Goal: Information Seeking & Learning: Check status

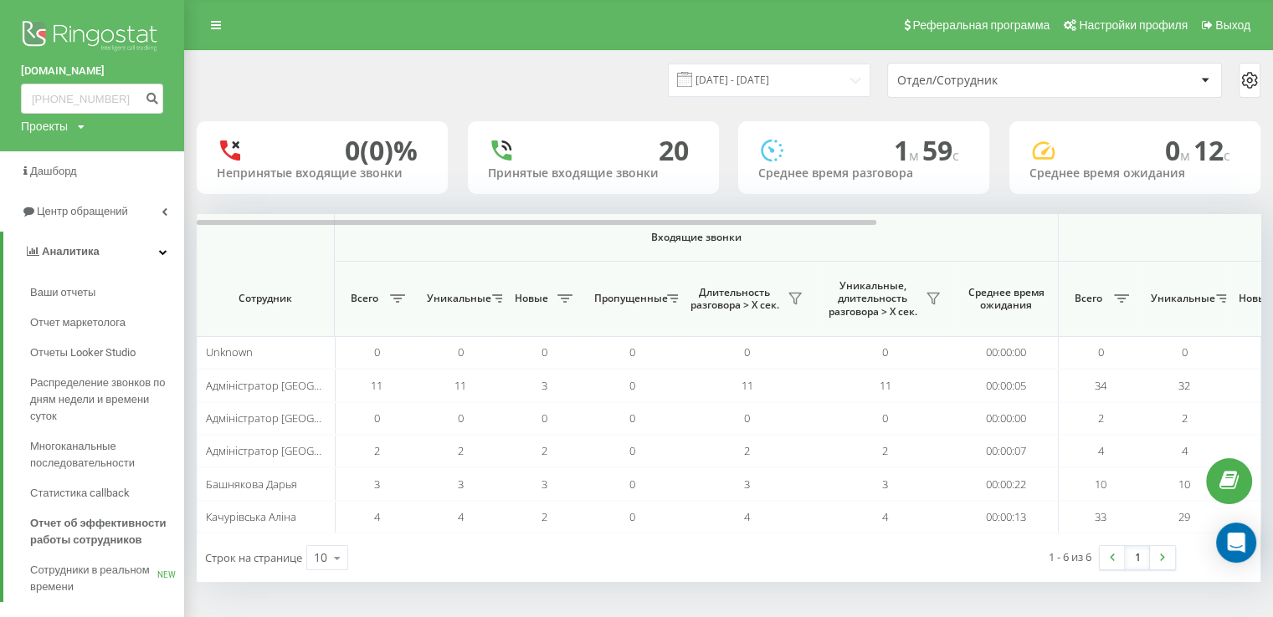
click at [47, 96] on input "[PHONE_NUMBER]" at bounding box center [92, 99] width 142 height 30
type input "[PHONE_NUMBER]"
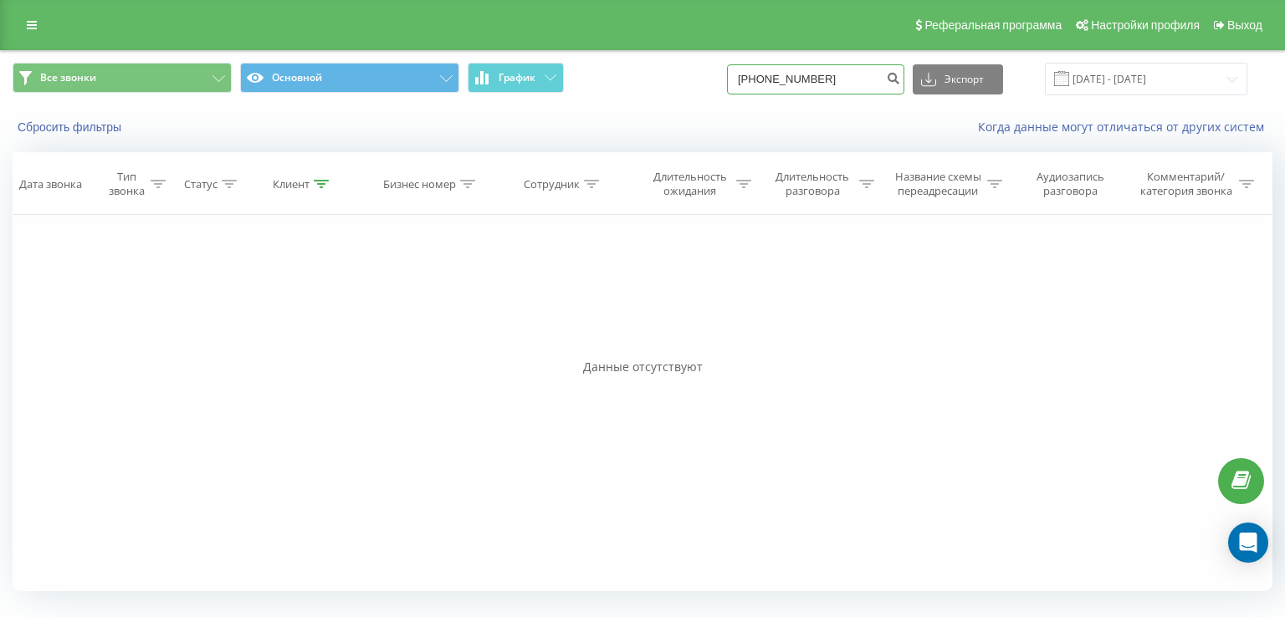
click at [801, 86] on input "0(67)567-54-45" at bounding box center [815, 79] width 177 height 30
paste input "930856292"
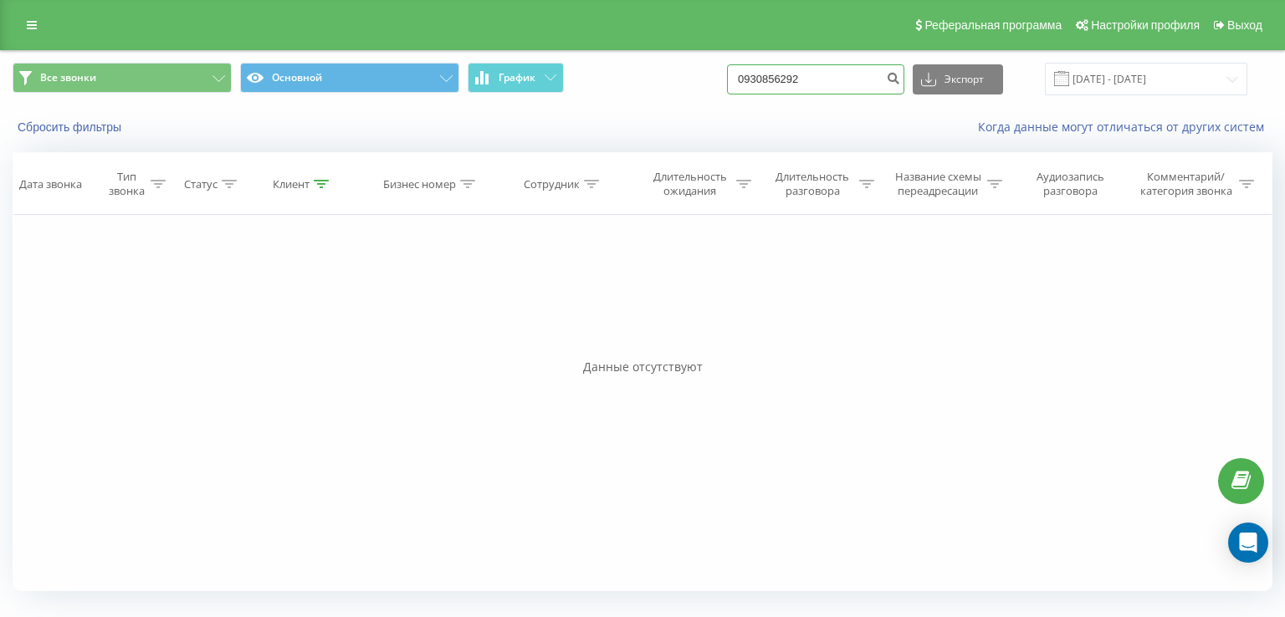
type input "0930856292"
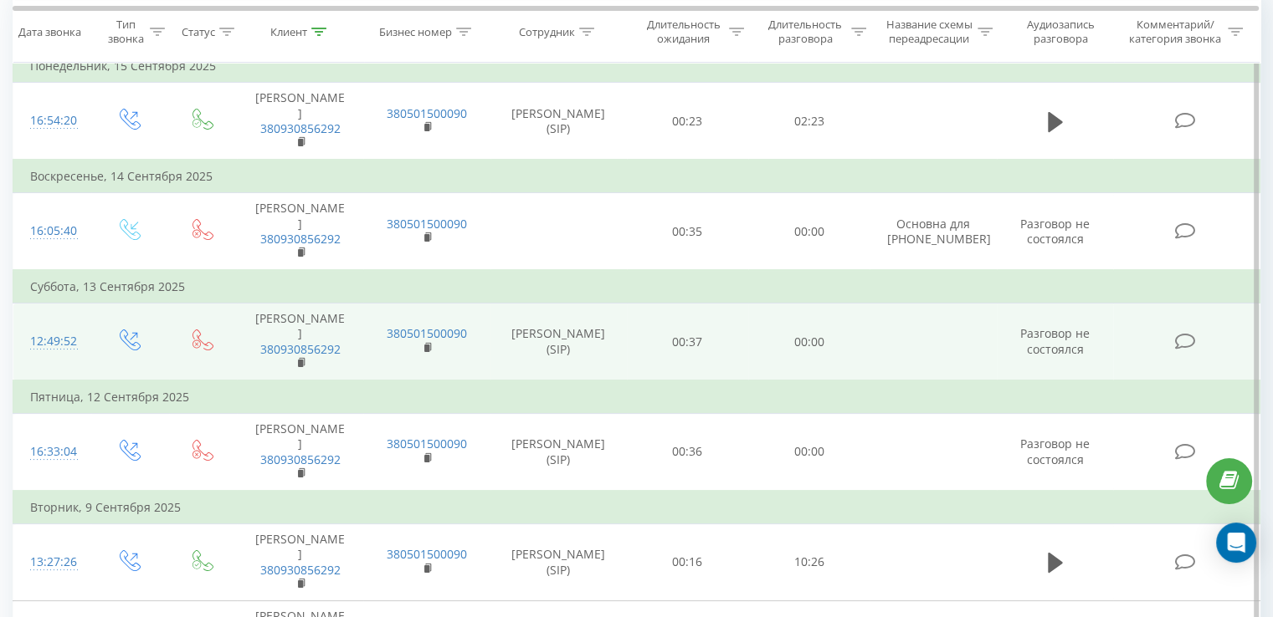
scroll to position [84, 0]
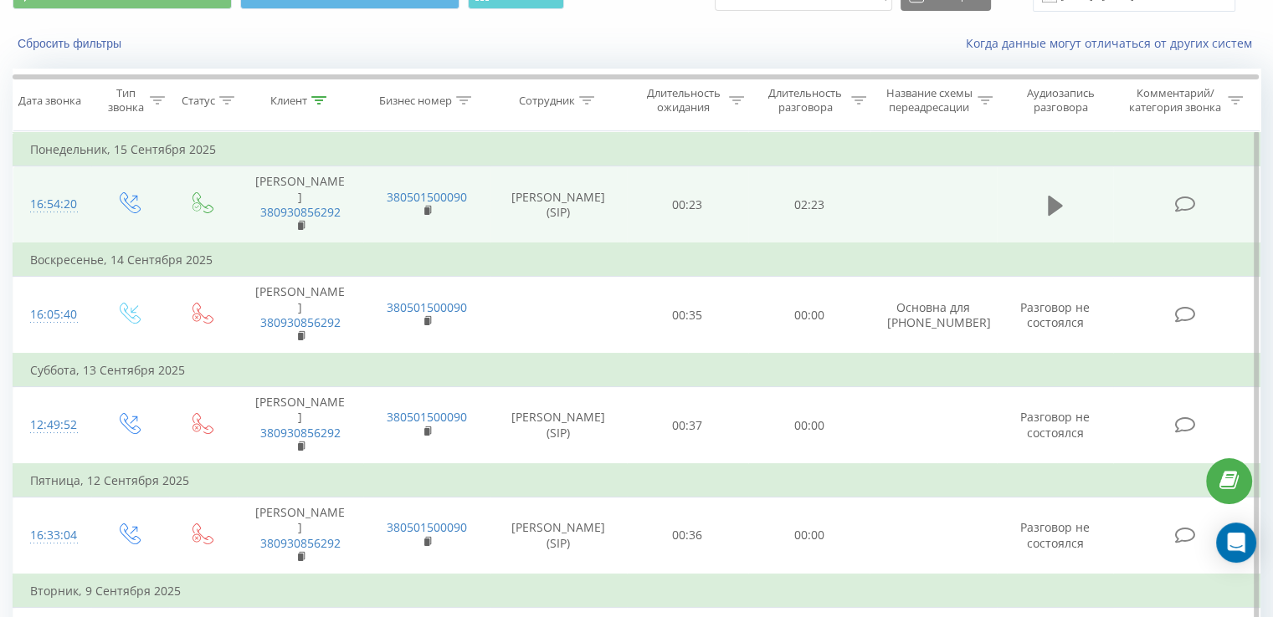
click at [1058, 196] on icon at bounding box center [1054, 206] width 15 height 20
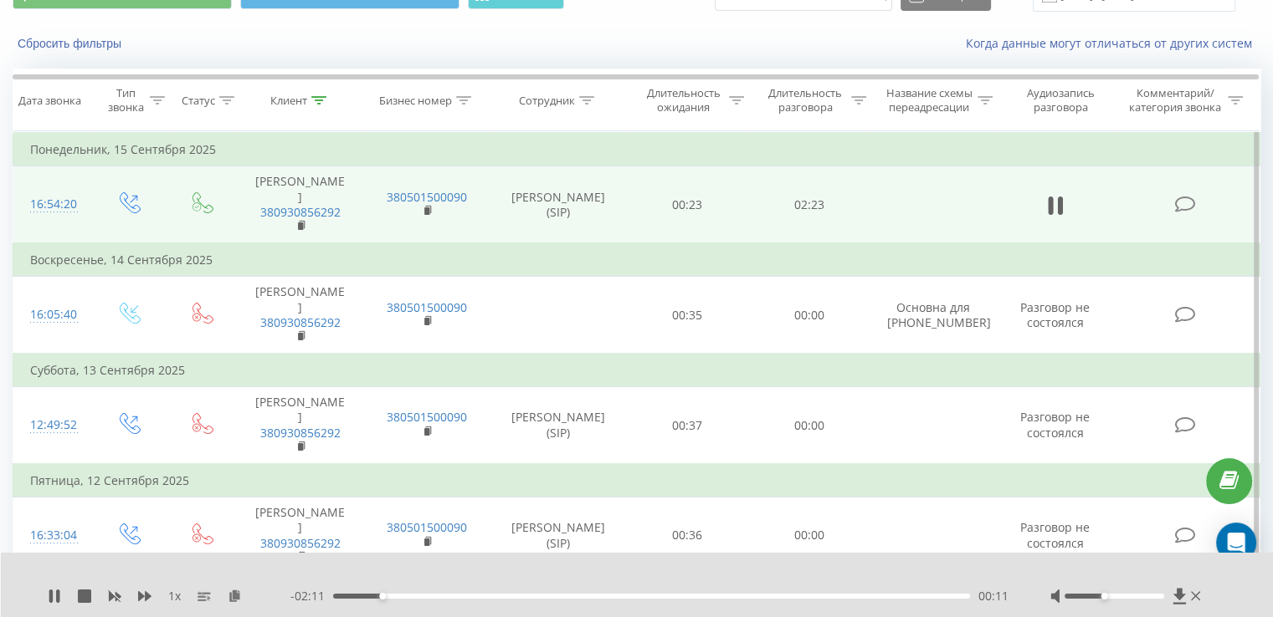
click at [1103, 597] on div at bounding box center [1114, 596] width 100 height 5
click at [173, 595] on span "1 x" at bounding box center [174, 596] width 13 height 17
click at [176, 593] on span "1 x" at bounding box center [174, 596] width 13 height 17
click at [143, 597] on icon at bounding box center [144, 596] width 13 height 13
drag, startPoint x: 1102, startPoint y: 597, endPoint x: 1111, endPoint y: 596, distance: 9.4
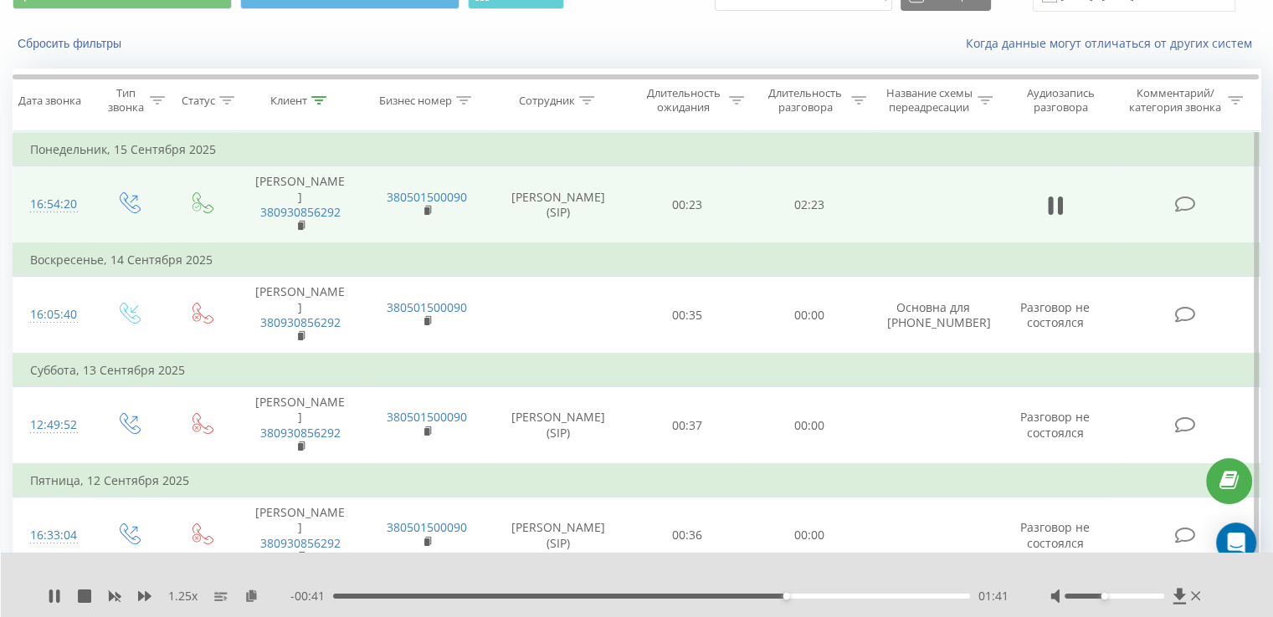
click at [1111, 596] on div at bounding box center [1127, 596] width 154 height 17
drag, startPoint x: 1104, startPoint y: 597, endPoint x: 1121, endPoint y: 597, distance: 16.7
click at [1121, 597] on div "Accessibility label" at bounding box center [1123, 596] width 7 height 7
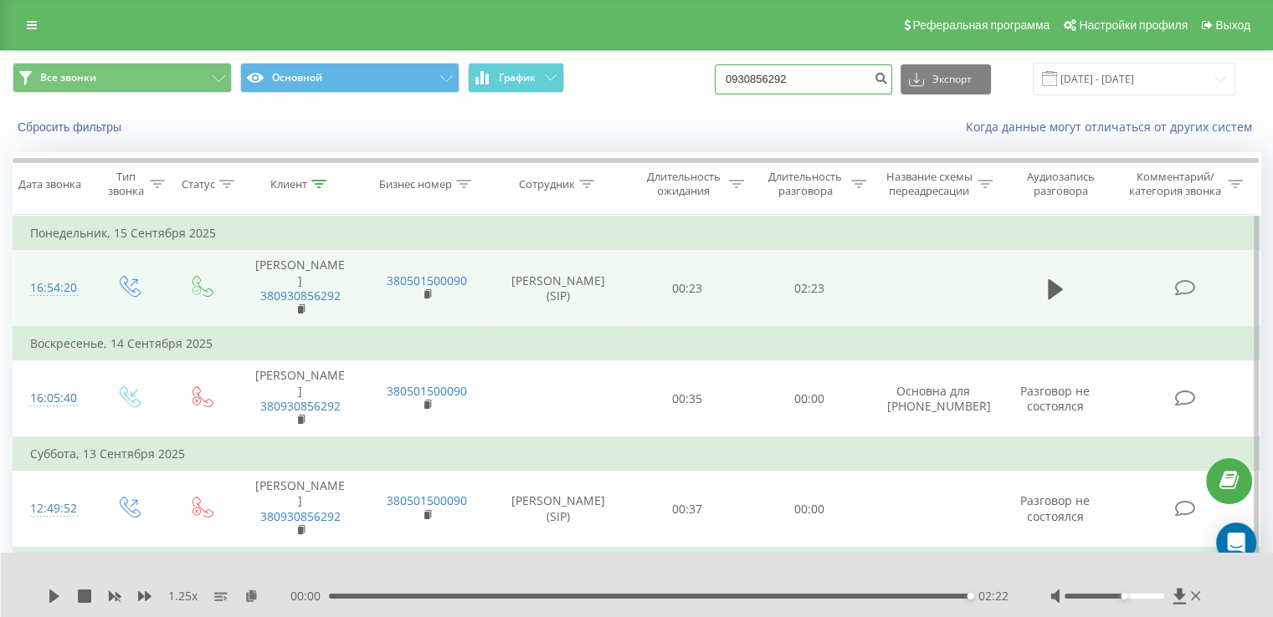
click at [786, 86] on input "0930856292" at bounding box center [802, 79] width 177 height 30
paste input "(67) 567-54-45"
type input "0 (67) 567-54-45"
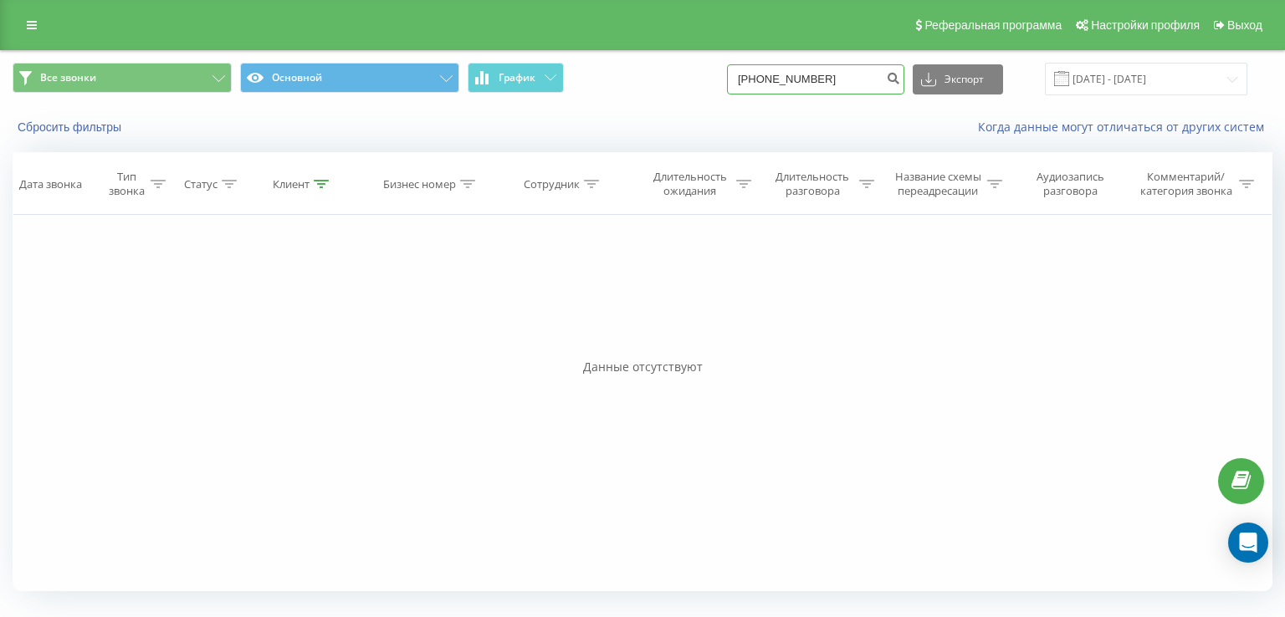
click at [815, 81] on input "0(67)567-54-45" at bounding box center [815, 79] width 177 height 30
click at [810, 75] on input "0(67)567-54-45" at bounding box center [815, 79] width 177 height 30
click at [820, 81] on input "0(67)56754-45" at bounding box center [815, 79] width 177 height 30
type input "0(67)5675445"
click at [782, 74] on input "[PHONE_NUMBER]" at bounding box center [815, 79] width 177 height 30
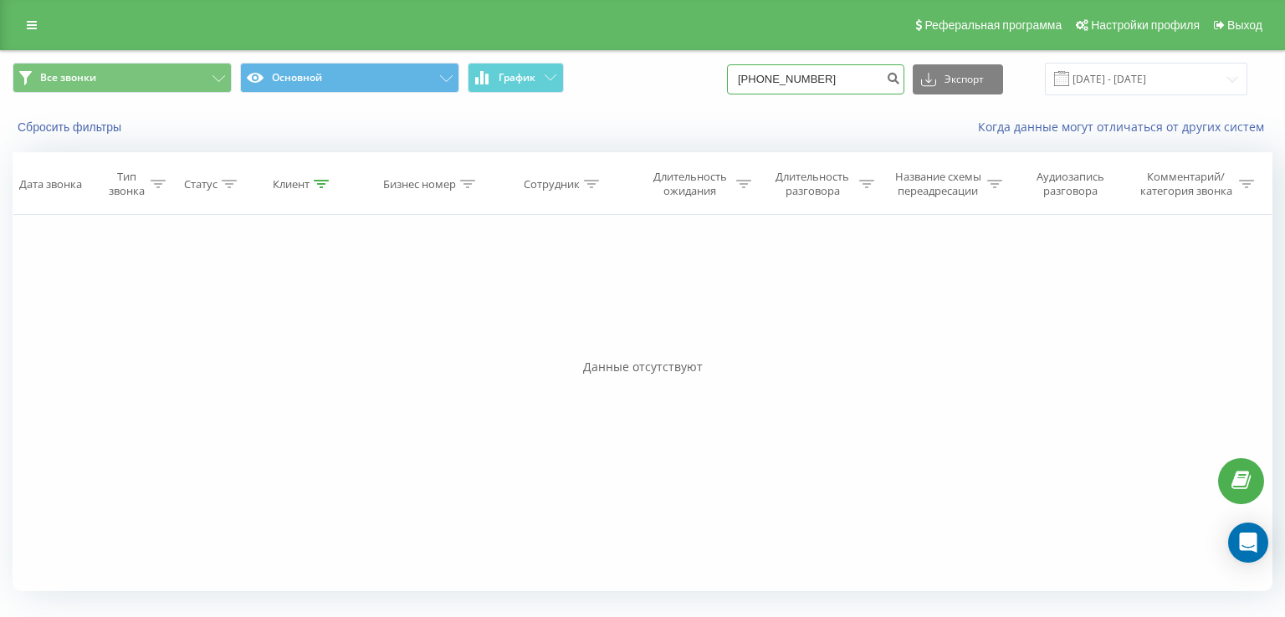
click at [782, 74] on input "[PHONE_NUMBER]" at bounding box center [815, 79] width 177 height 30
click at [782, 74] on input "0(67)5675445" at bounding box center [815, 79] width 177 height 30
paste input "(67) 567-54-"
type input "0 (67) 567-54-45"
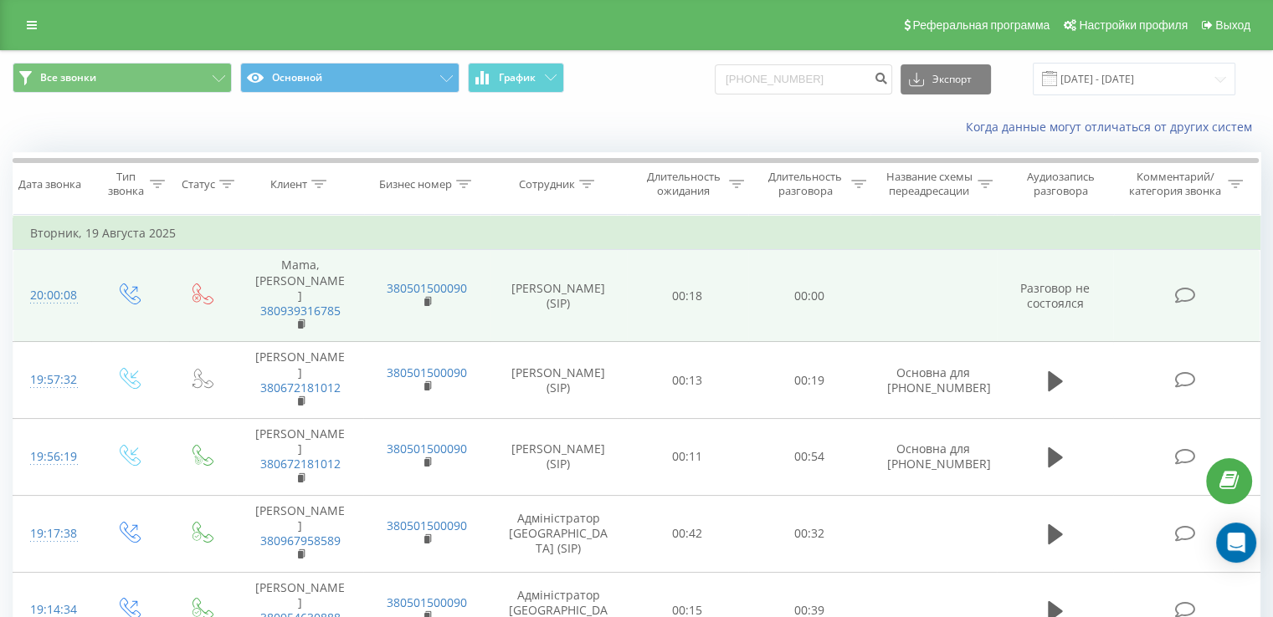
type input "[PHONE_NUMBER]"
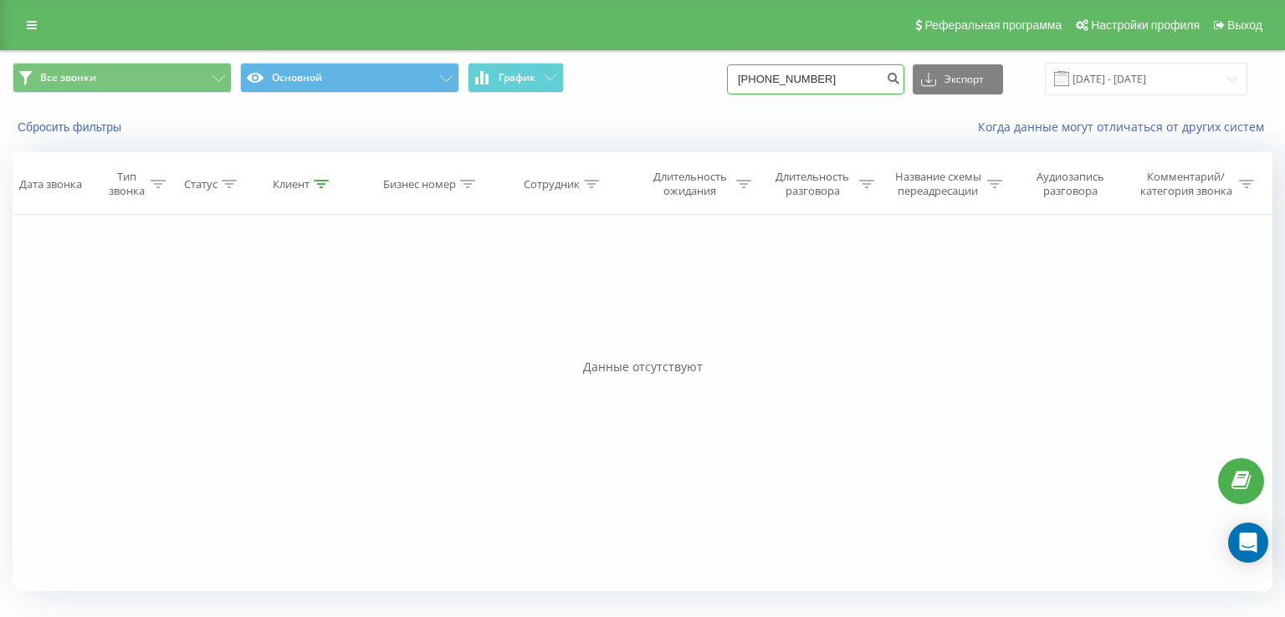
click at [809, 84] on input "0(95)628-65-93" at bounding box center [815, 79] width 177 height 30
paste input "(95)"
type input "0 (95) 628-65-93"
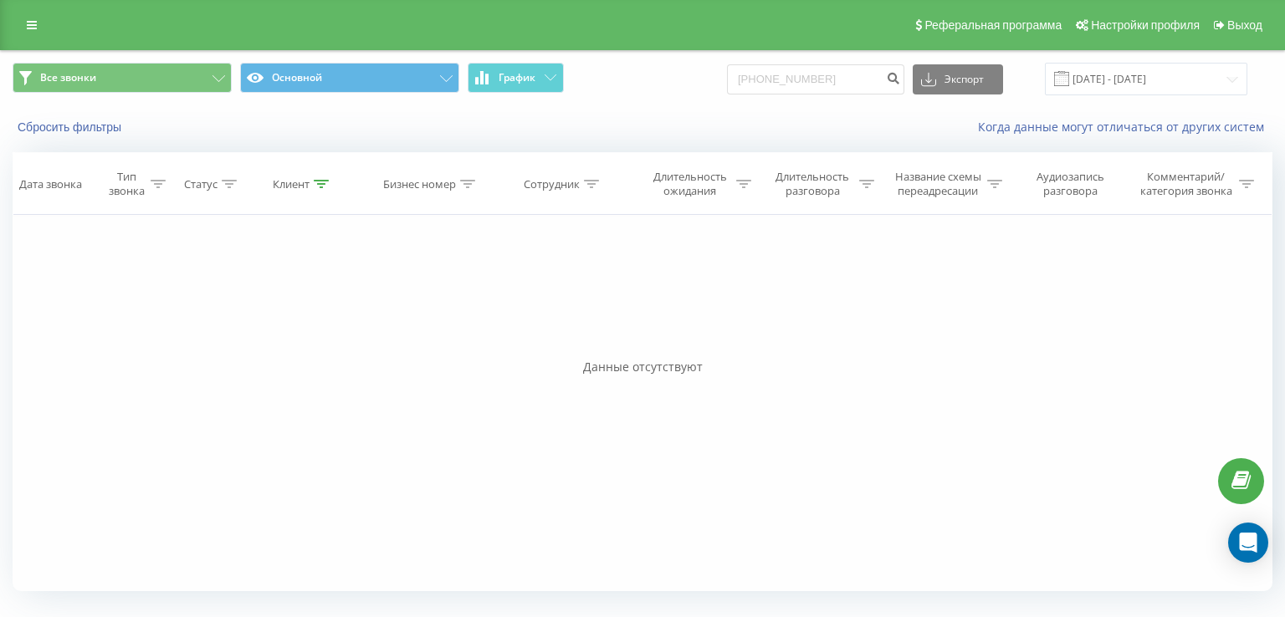
click at [82, 324] on div "Фильтровать по условию Равно Введите значение Отмена OK Фильтровать по условию …" at bounding box center [643, 403] width 1260 height 376
click at [106, 342] on div "Фильтровать по условию Равно Введите значение Отмена OK Фильтровать по условию …" at bounding box center [643, 403] width 1260 height 376
click at [16, 17] on div "Реферальная программа Настройки профиля Выход" at bounding box center [642, 25] width 1285 height 50
click at [20, 19] on link at bounding box center [32, 24] width 30 height 23
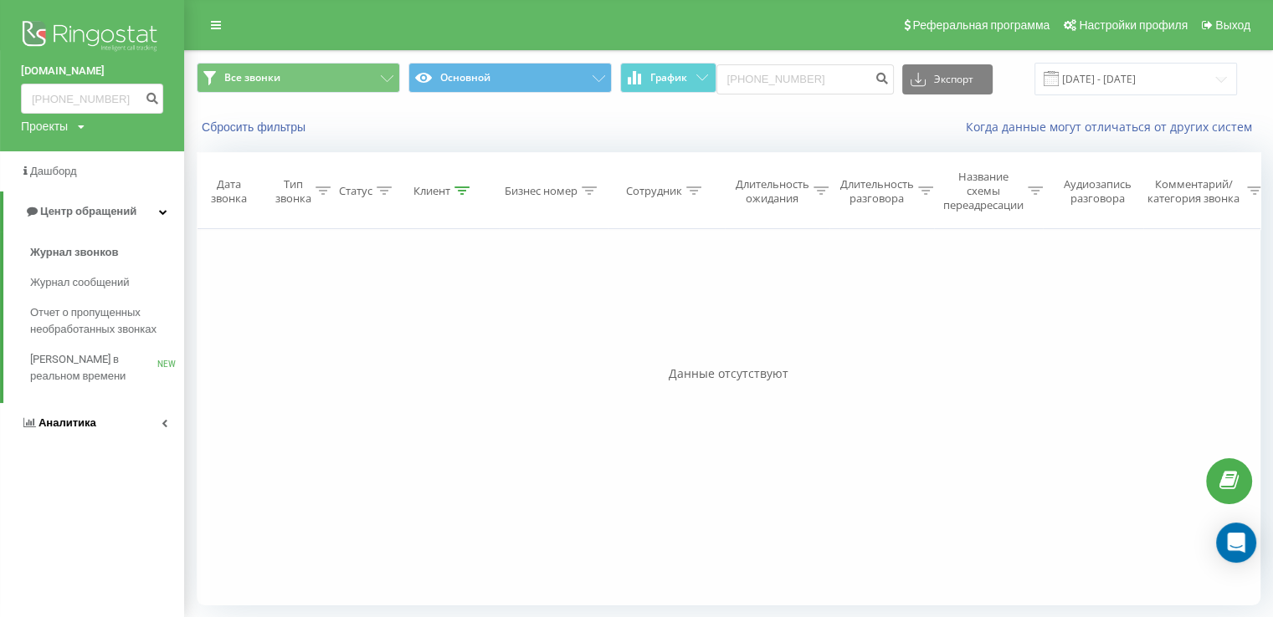
click at [76, 423] on span "Аналитика" at bounding box center [67, 423] width 58 height 13
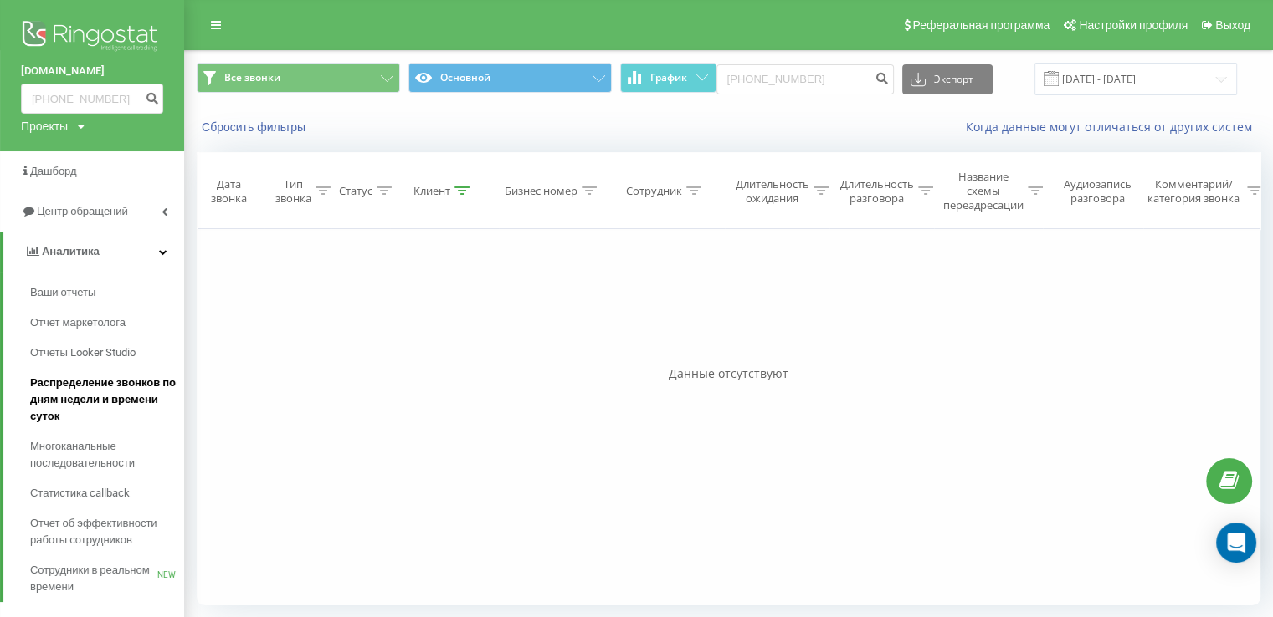
scroll to position [27, 0]
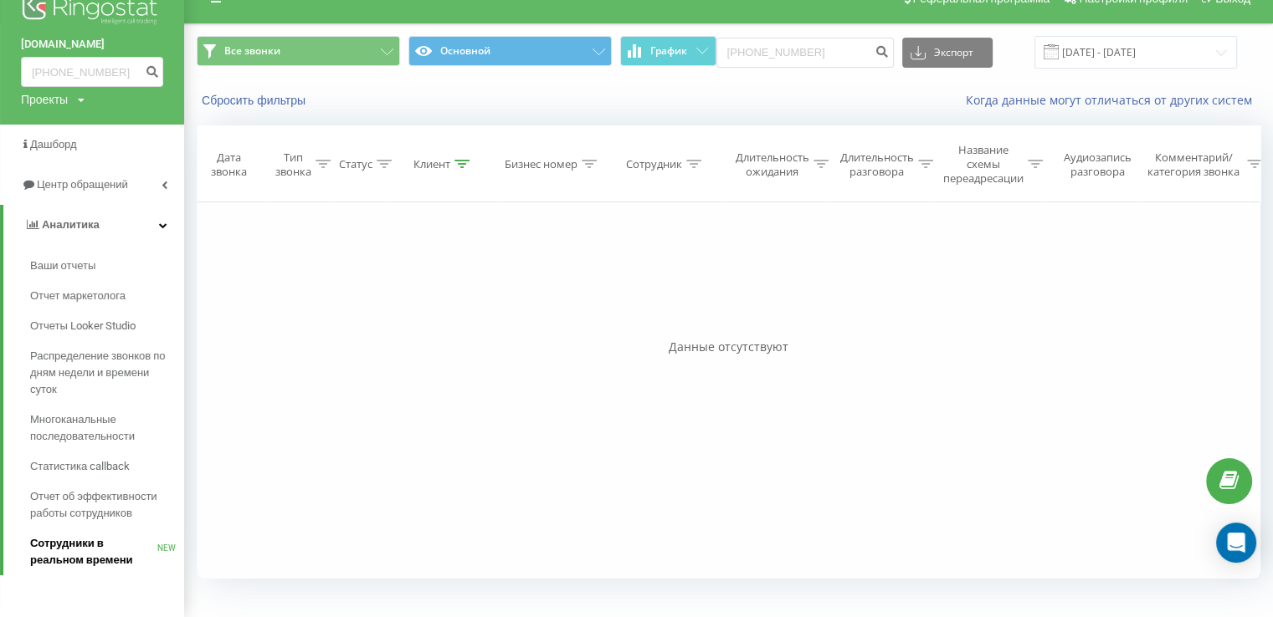
click at [73, 550] on span "Сотрудники в реальном времени" at bounding box center [93, 551] width 127 height 33
click at [87, 500] on span "Отчет об эффективности работы сотрудников" at bounding box center [103, 505] width 146 height 33
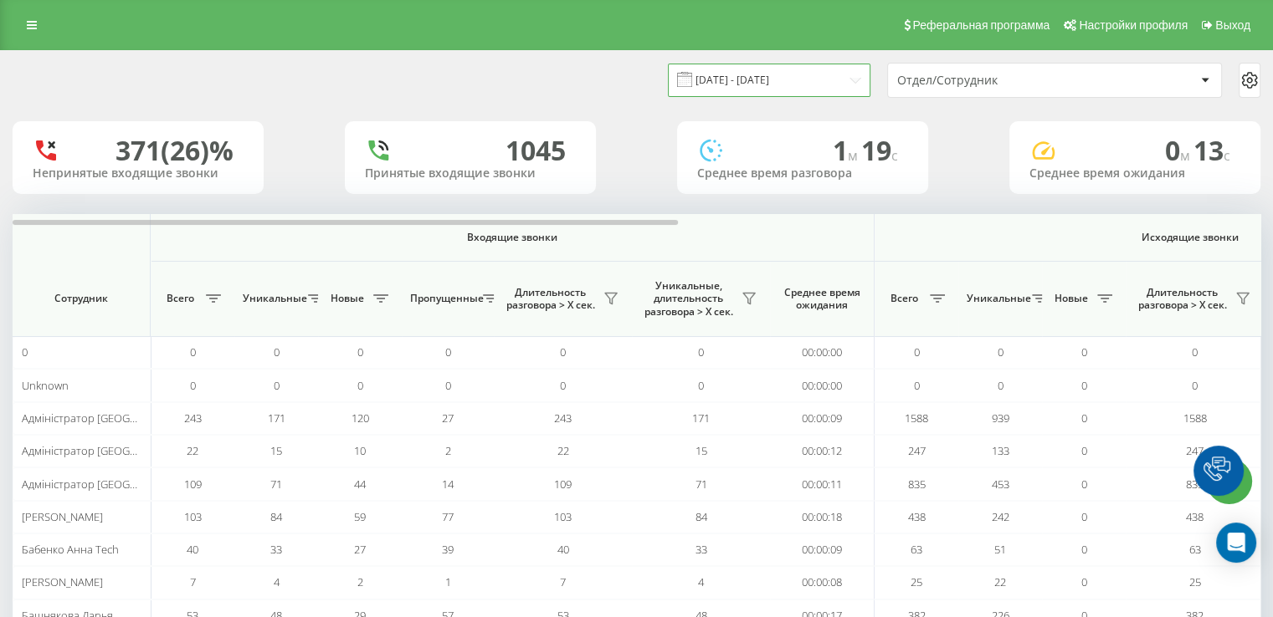
click at [823, 78] on input "[DATE] - [DATE]" at bounding box center [769, 80] width 202 height 33
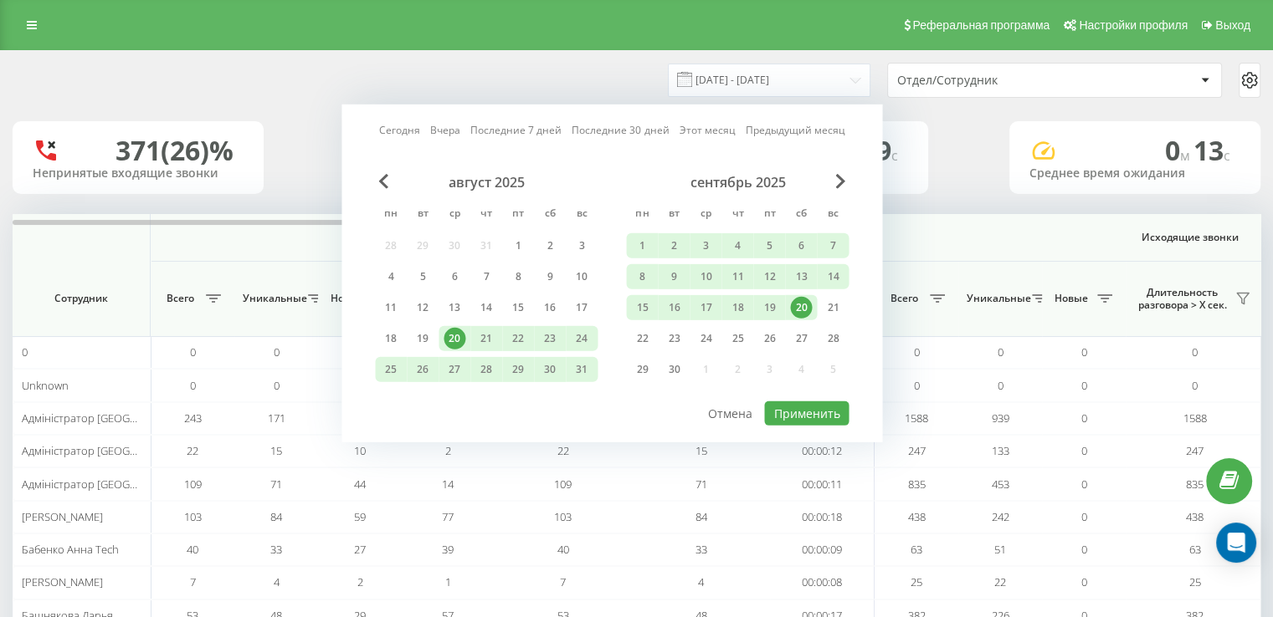
click at [801, 311] on div "20" at bounding box center [801, 308] width 22 height 22
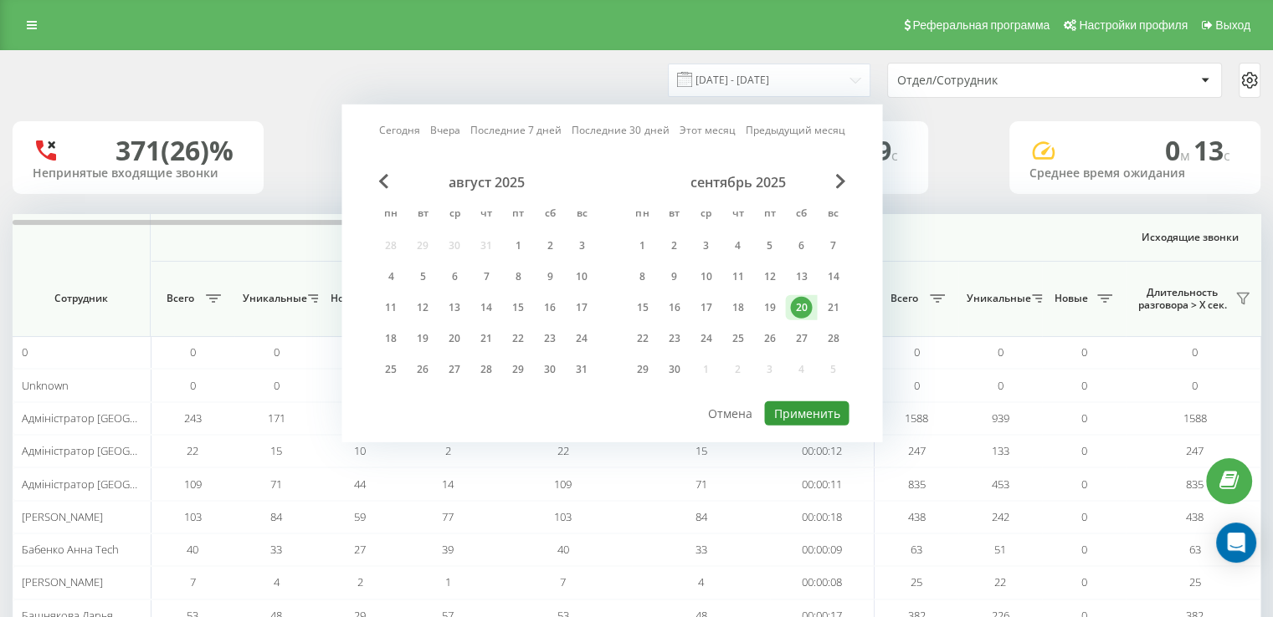
click at [819, 412] on button "Применить" at bounding box center [806, 414] width 84 height 24
type input "[DATE] - [DATE]"
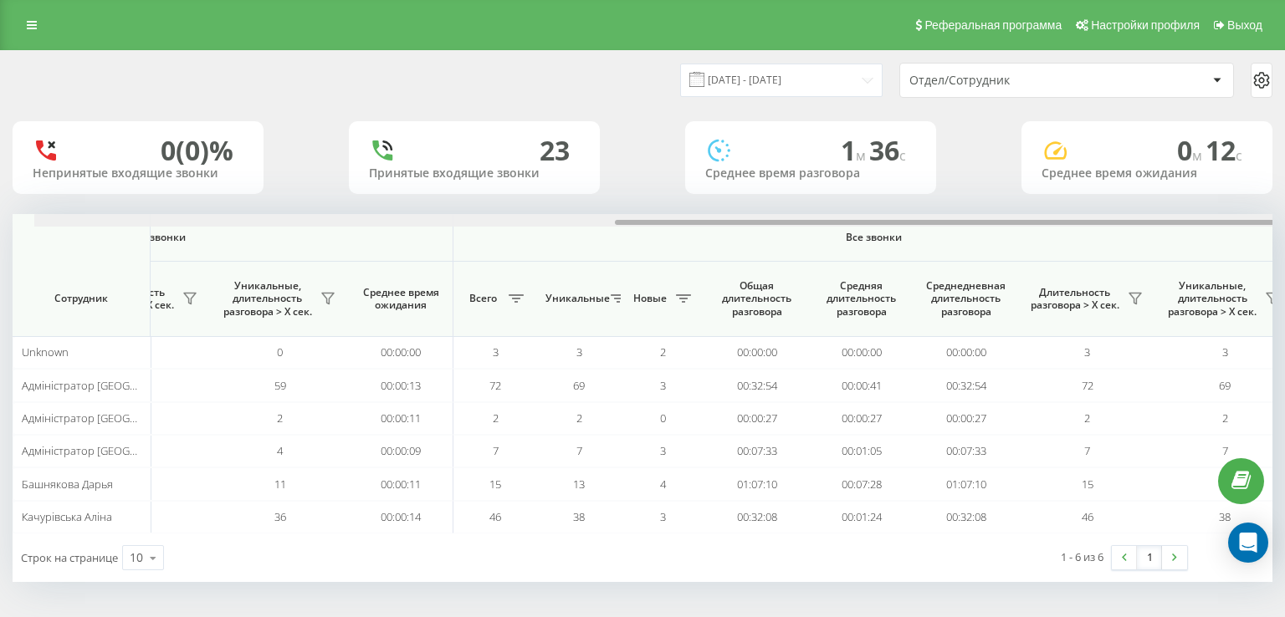
scroll to position [0, 1074]
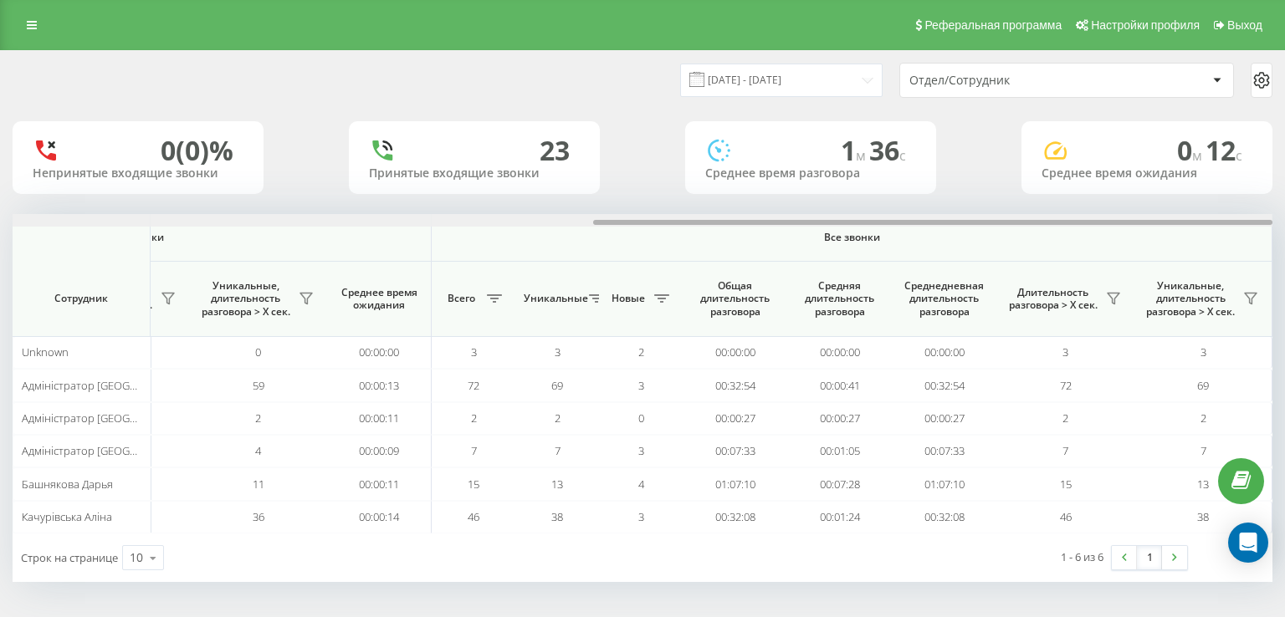
drag, startPoint x: 171, startPoint y: 223, endPoint x: 1151, endPoint y: 261, distance: 981.3
click at [1151, 261] on div "Входящие звонки Исходящие звонки Все звонки Сотрудник Всего Уникальные Новые Пр…" at bounding box center [643, 374] width 1260 height 320
